Goal: Task Accomplishment & Management: Manage account settings

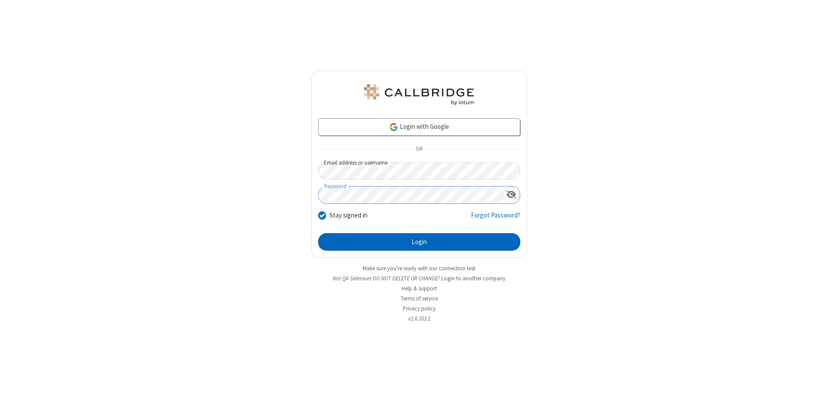
click at [419, 242] on button "Login" at bounding box center [419, 241] width 202 height 17
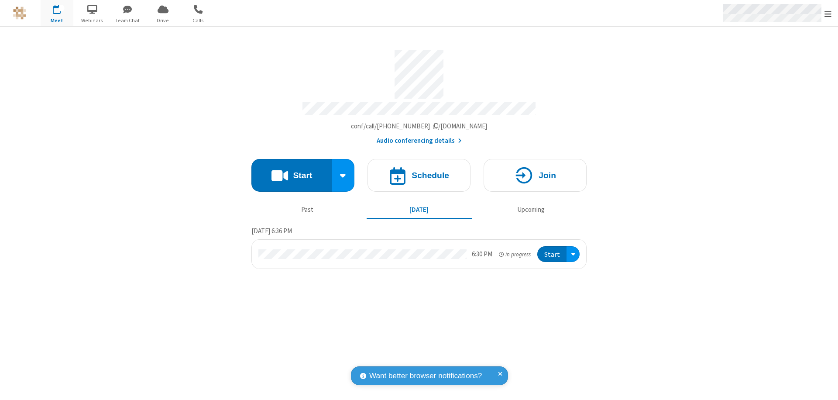
click at [828, 14] on span "Open menu" at bounding box center [827, 14] width 7 height 9
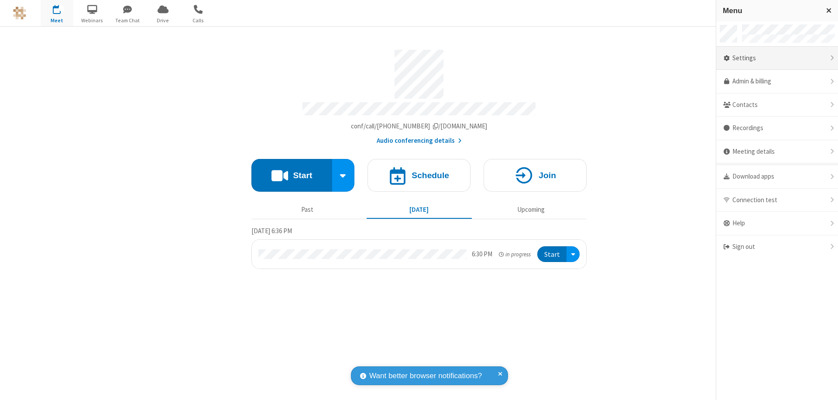
click at [777, 58] on div "Settings" at bounding box center [777, 59] width 122 height 24
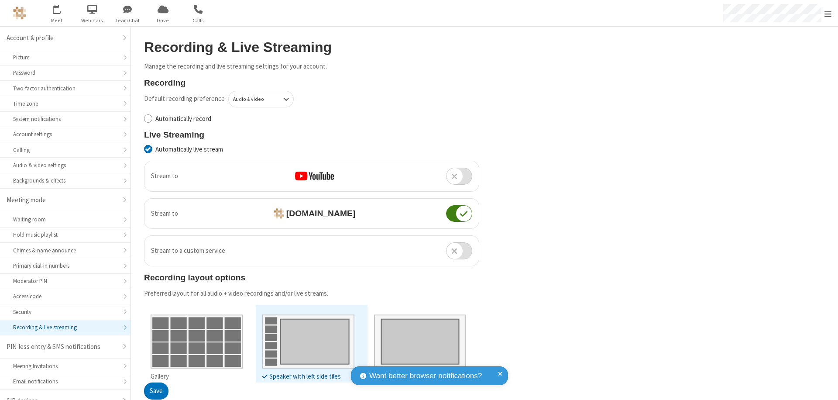
scroll to position [12, 0]
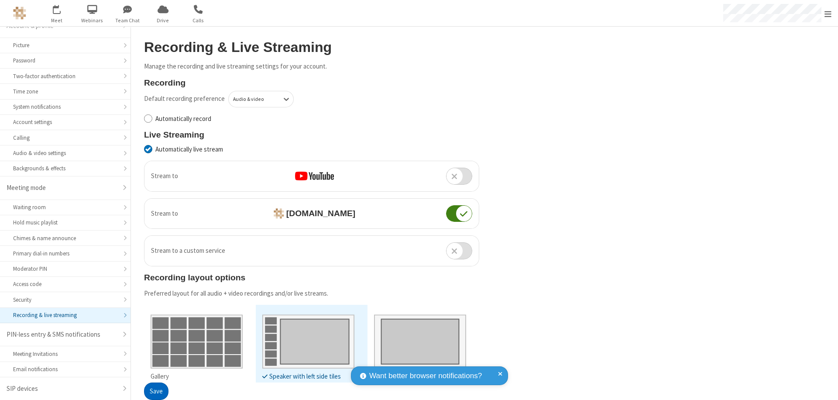
click at [156, 391] on button "Save" at bounding box center [156, 391] width 24 height 17
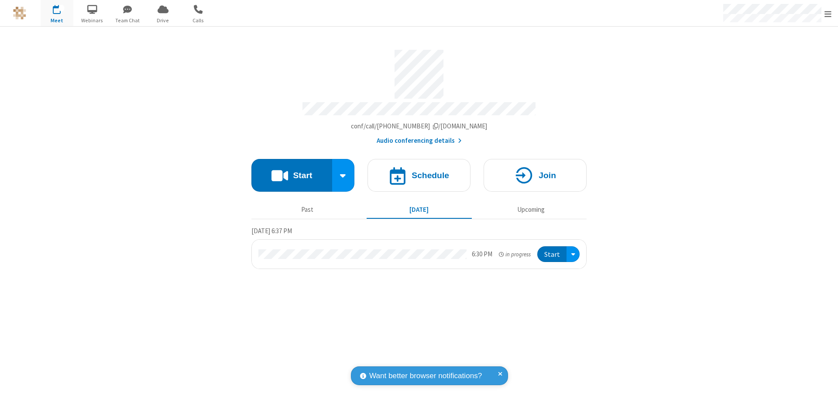
click at [291, 171] on button "Start" at bounding box center [291, 175] width 81 height 33
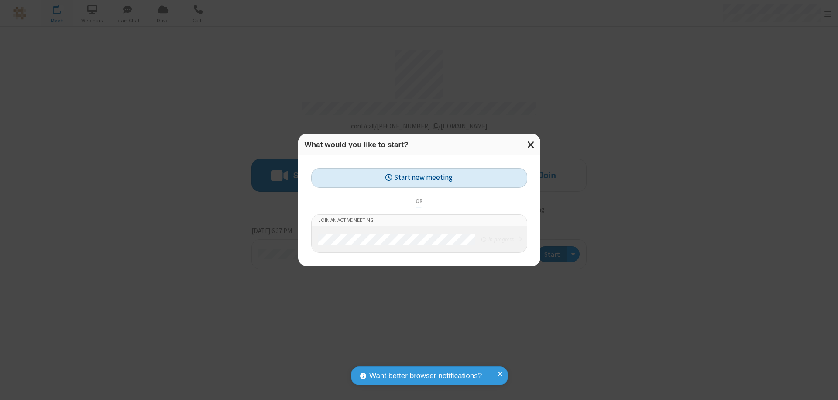
click at [419, 178] on button "Start new meeting" at bounding box center [419, 178] width 216 height 20
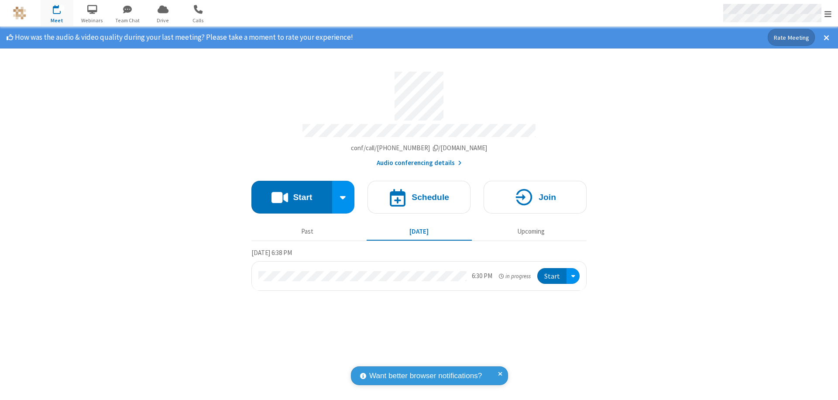
click at [828, 14] on span "Open menu" at bounding box center [827, 14] width 7 height 9
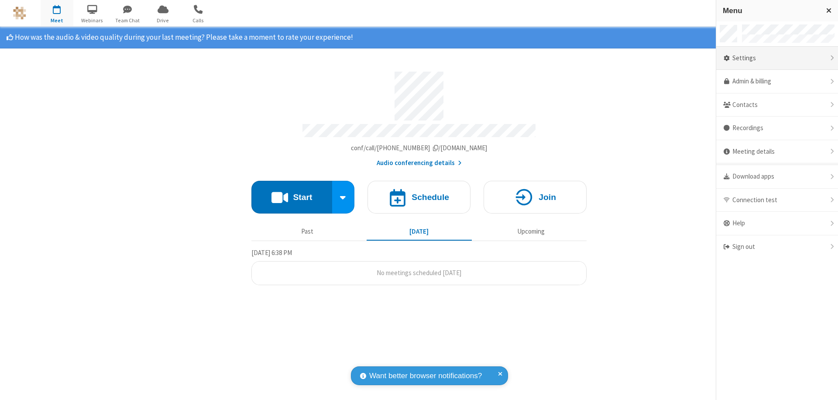
click at [777, 58] on div "Settings" at bounding box center [777, 59] width 122 height 24
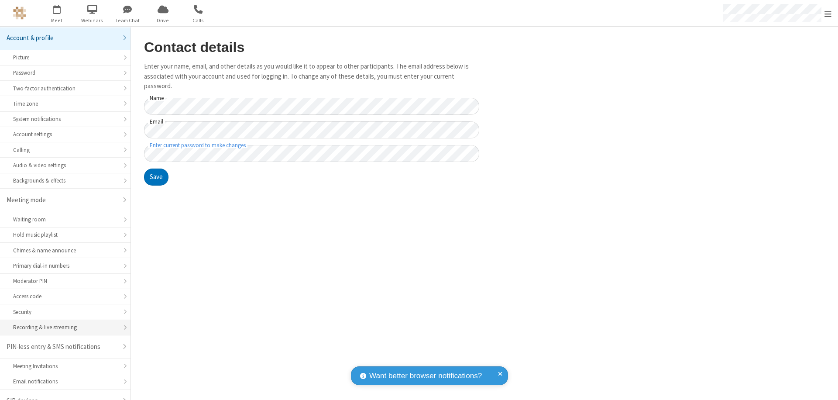
click at [62, 323] on div "Recording & live streaming" at bounding box center [65, 327] width 104 height 8
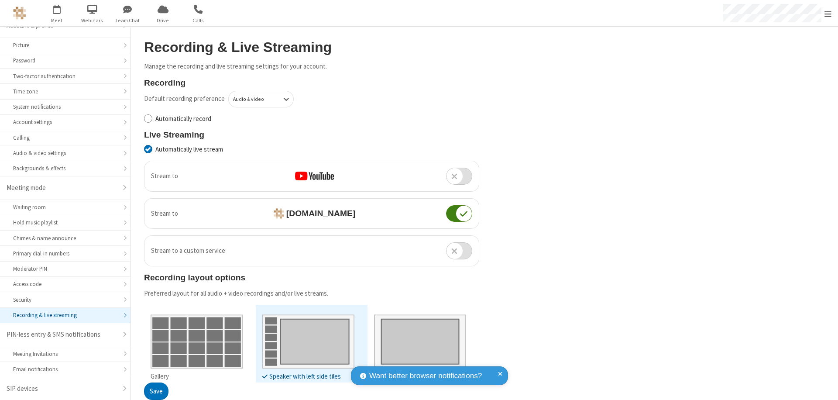
click at [148, 149] on input "Automatically live stream" at bounding box center [148, 148] width 8 height 9
checkbox input "false"
click at [156, 391] on button "Save" at bounding box center [156, 391] width 24 height 17
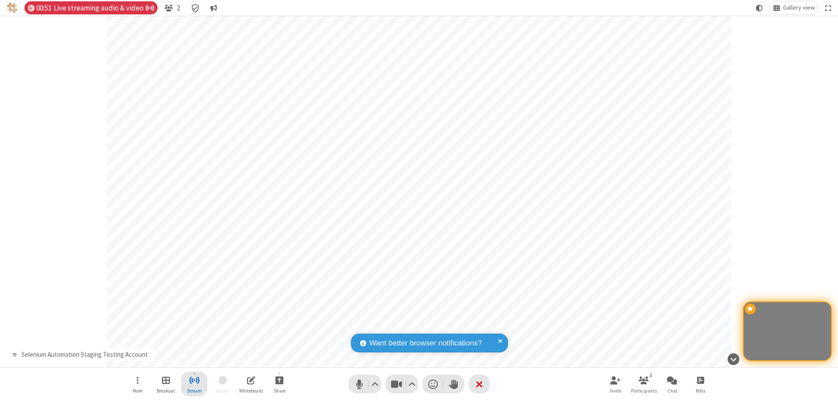
click at [194, 384] on span "Stop streaming" at bounding box center [194, 379] width 11 height 11
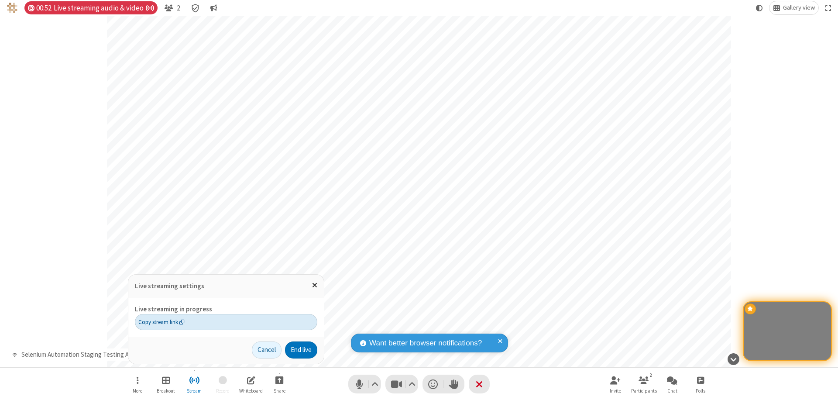
click at [161, 322] on span "Copy stream link" at bounding box center [161, 322] width 46 height 8
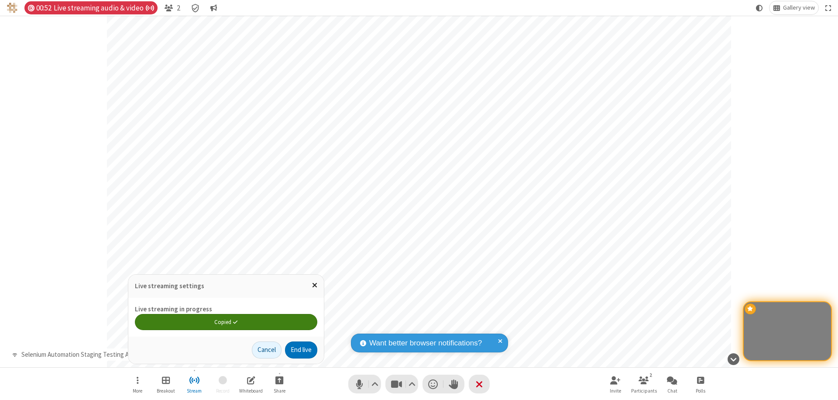
click at [314, 285] on span "Close popover" at bounding box center [314, 284] width 5 height 7
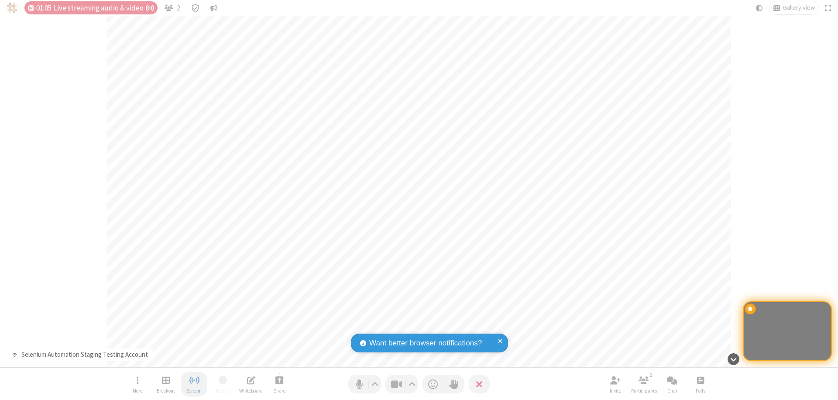
click at [194, 384] on span "Stop streaming" at bounding box center [194, 379] width 11 height 11
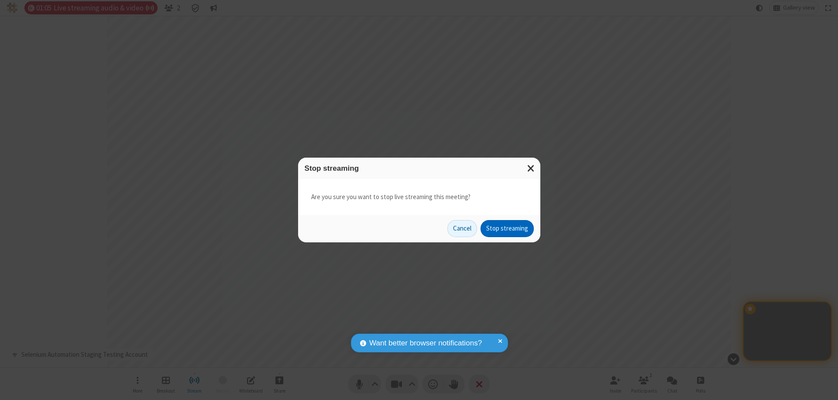
click at [507, 228] on button "Stop streaming" at bounding box center [506, 228] width 53 height 17
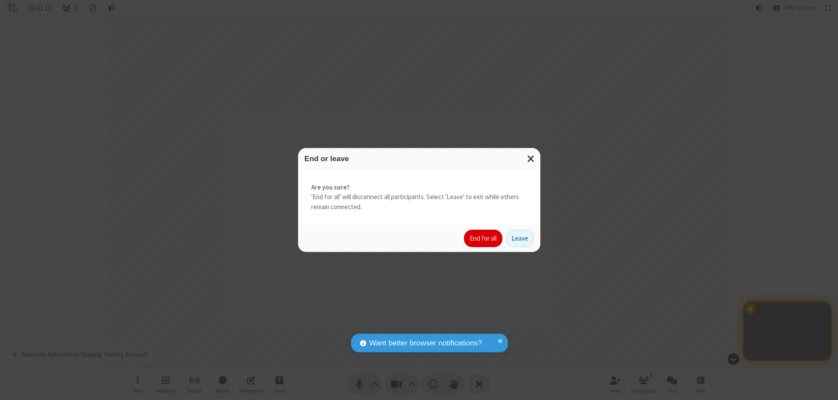
click at [483, 238] on button "End for all" at bounding box center [483, 238] width 38 height 17
